Goal: Navigation & Orientation: Find specific page/section

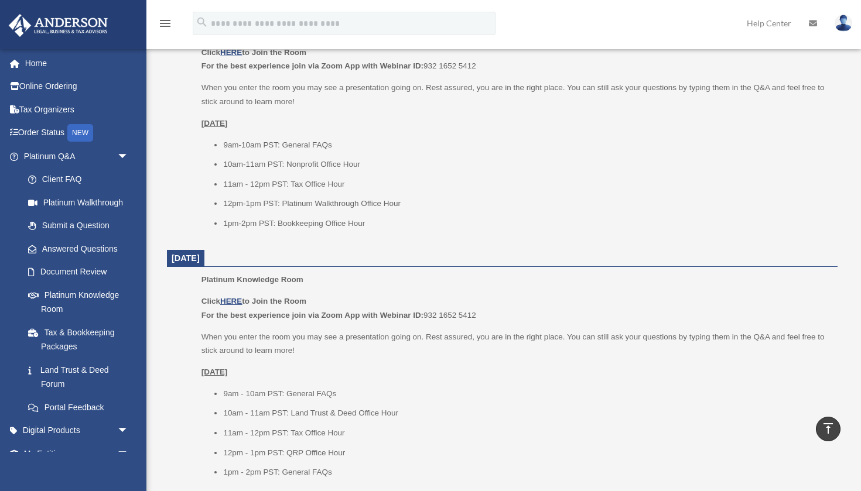
scroll to position [796, 0]
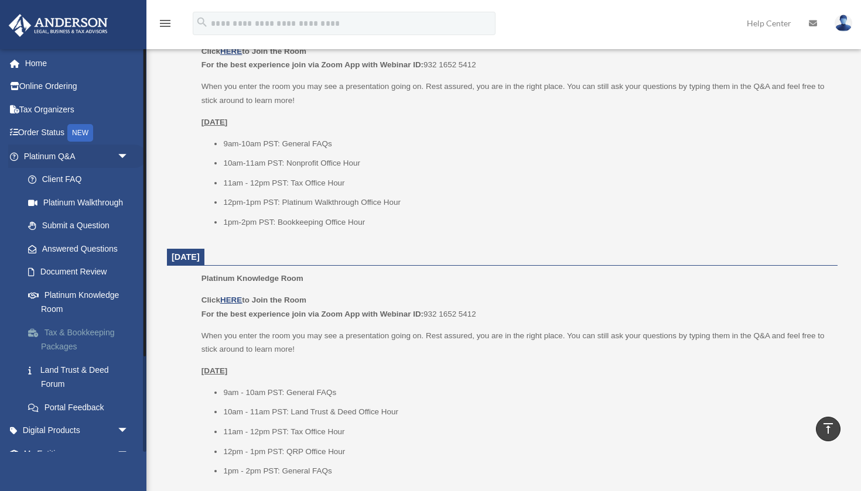
click at [77, 338] on link "Tax & Bookkeeping Packages" at bounding box center [81, 339] width 130 height 37
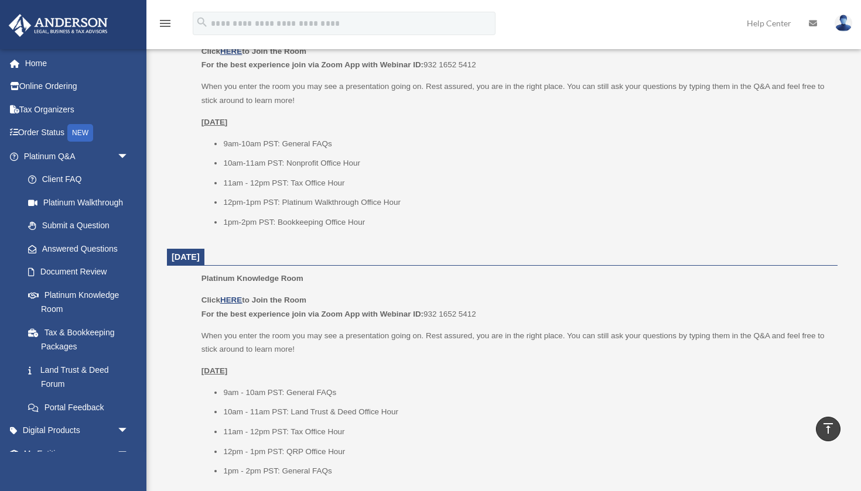
click at [408, 350] on div "Click HERE to Join the Room For the best experience join via Zoom App with Webi…" at bounding box center [515, 385] width 628 height 184
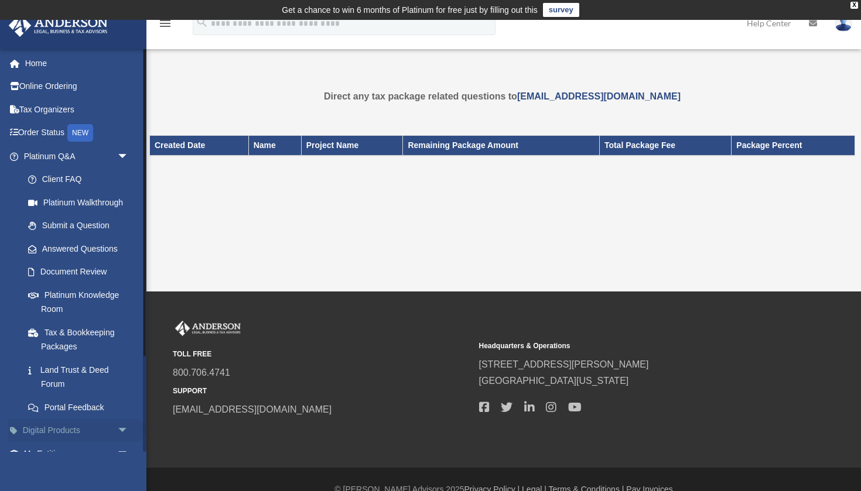
click at [117, 426] on span "arrow_drop_down" at bounding box center [128, 431] width 23 height 24
click at [117, 426] on span "arrow_drop_up" at bounding box center [128, 431] width 23 height 24
click at [97, 292] on link "Platinum Knowledge Room" at bounding box center [81, 301] width 130 height 37
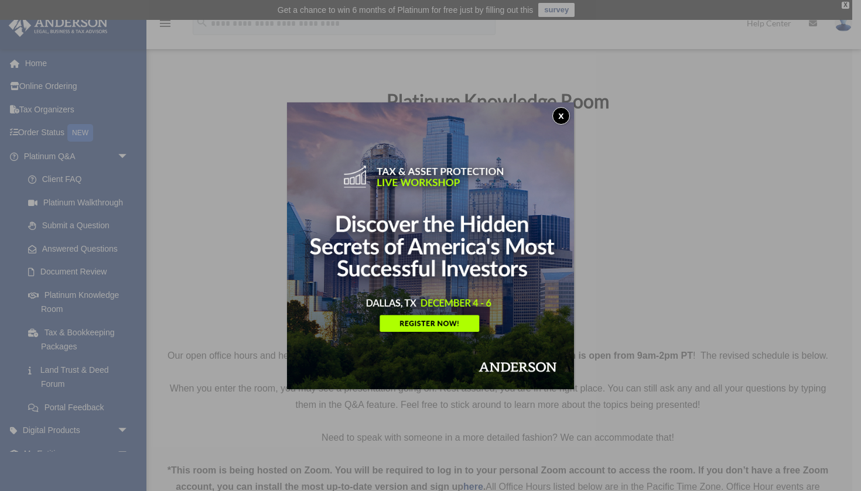
click at [563, 112] on button "x" at bounding box center [561, 116] width 18 height 18
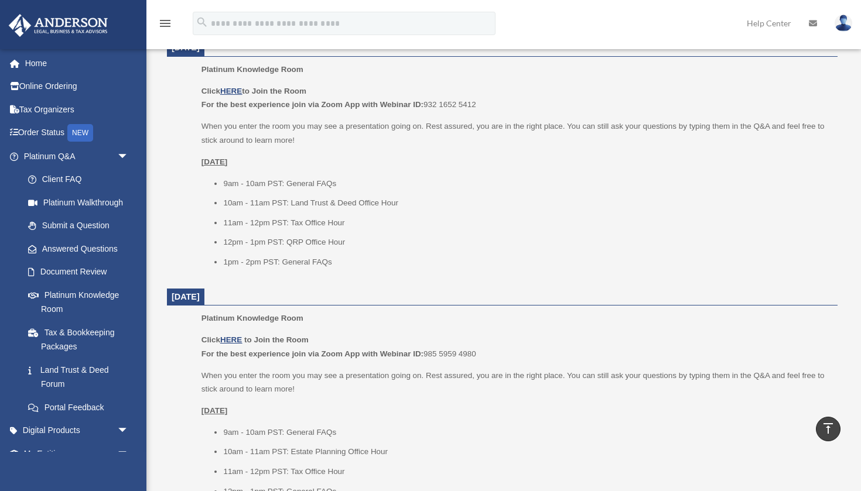
scroll to position [722, 0]
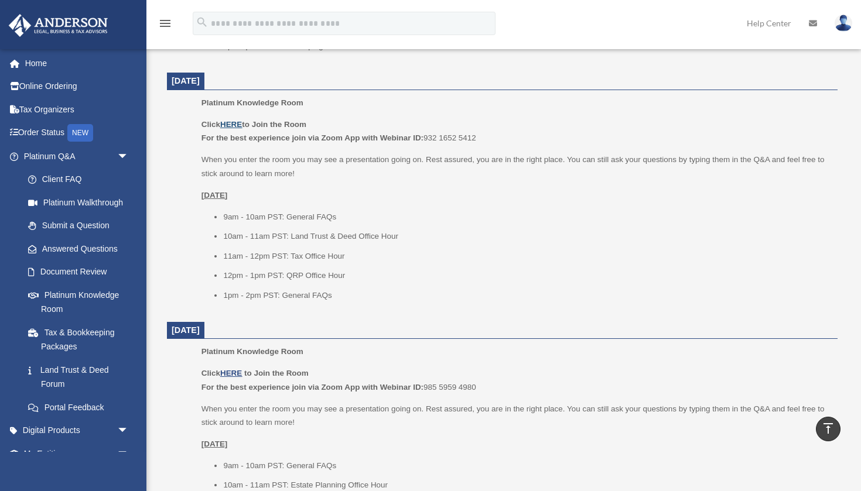
click at [234, 120] on u "HERE" at bounding box center [231, 124] width 22 height 9
